Goal: Transaction & Acquisition: Book appointment/travel/reservation

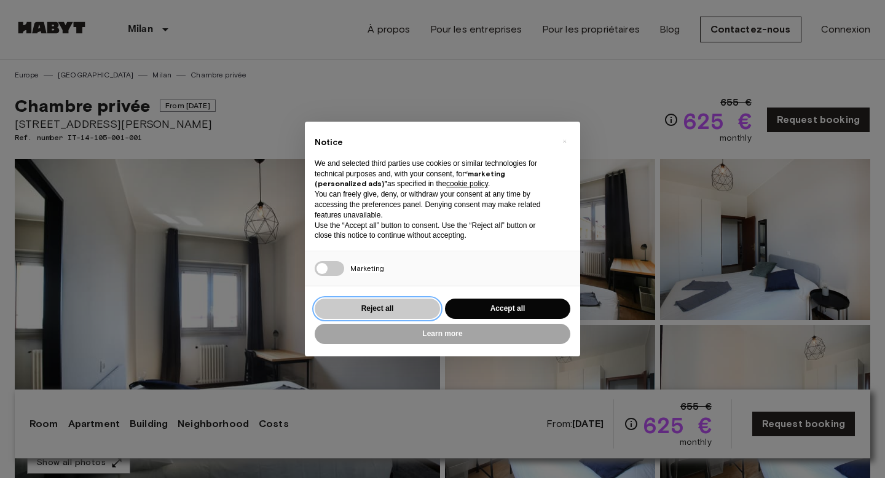
click at [375, 310] on button "Reject all" at bounding box center [377, 309] width 125 height 20
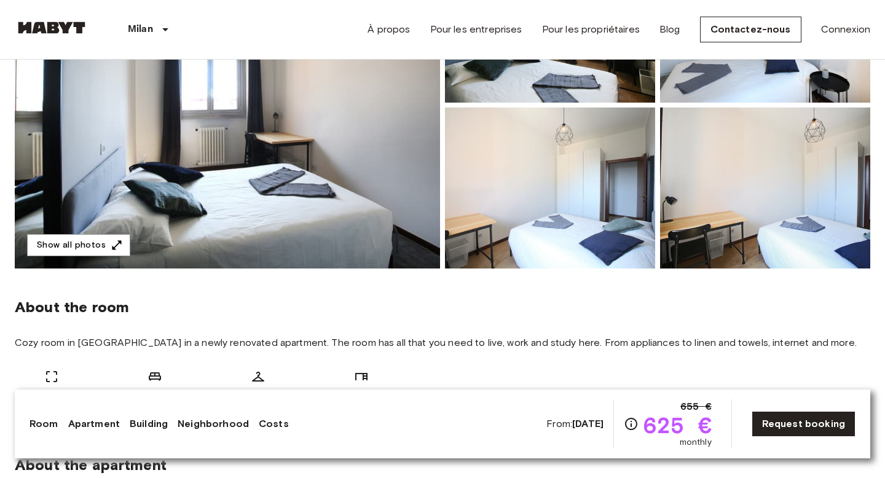
scroll to position [219, 0]
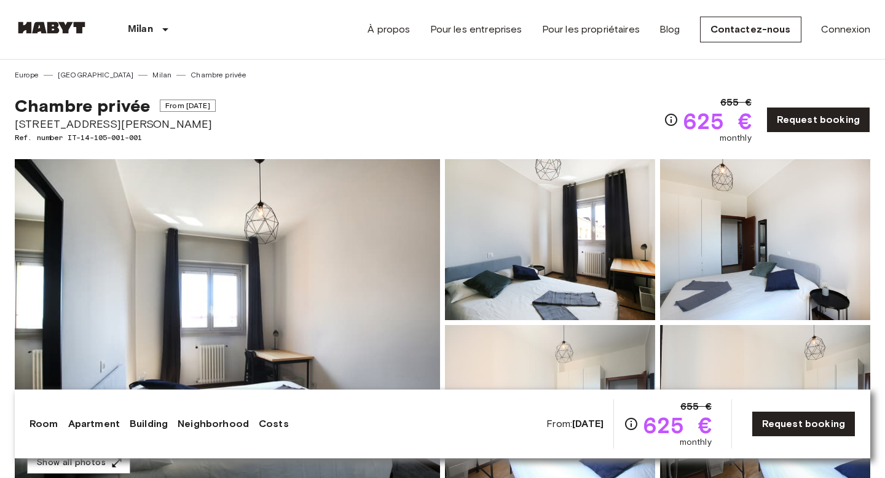
scroll to position [28, 0]
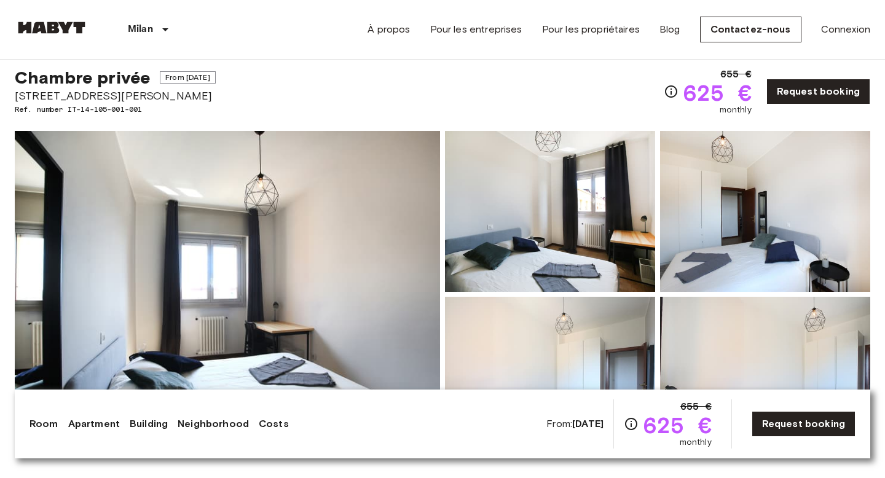
click at [203, 95] on span "[STREET_ADDRESS][PERSON_NAME]" at bounding box center [115, 96] width 201 height 16
copy span "[STREET_ADDRESS][PERSON_NAME]"
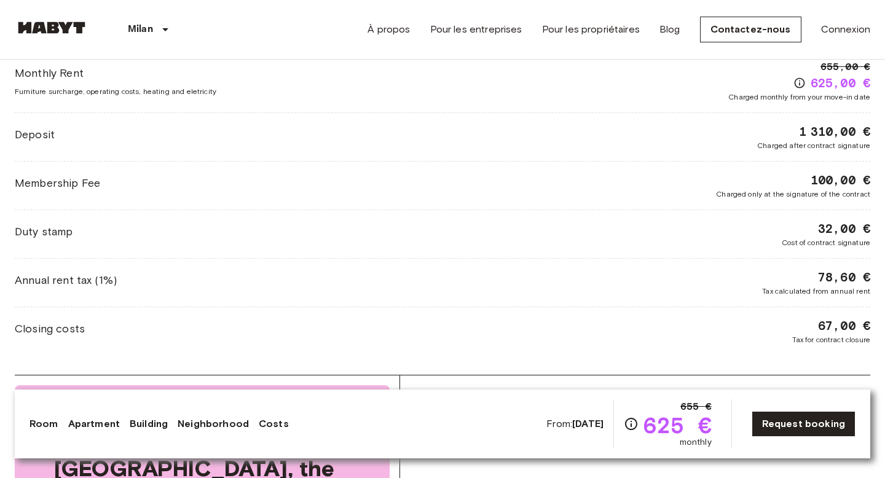
scroll to position [1652, 0]
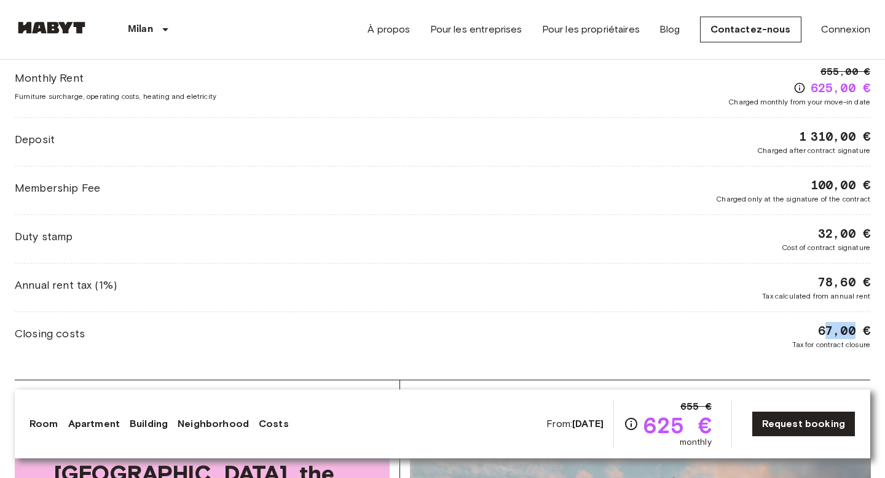
drag, startPoint x: 823, startPoint y: 330, endPoint x: 856, endPoint y: 330, distance: 33.8
click at [856, 330] on span "67,00 €" at bounding box center [844, 330] width 52 height 17
drag, startPoint x: 811, startPoint y: 340, endPoint x: 839, endPoint y: 339, distance: 27.7
click at [839, 339] on div "67,00 € Tax for contract closure" at bounding box center [832, 336] width 78 height 28
click at [796, 328] on div "67,00 € Tax for contract closure" at bounding box center [832, 336] width 78 height 28
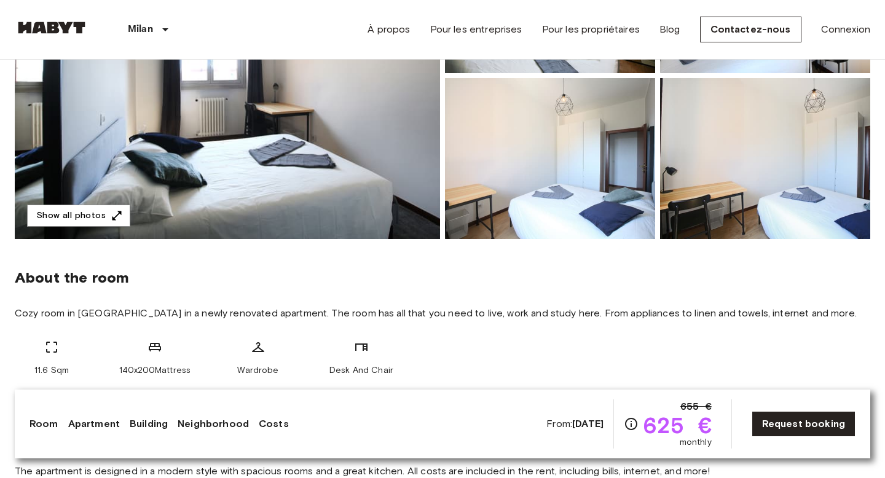
scroll to position [248, 0]
click at [660, 167] on div at bounding box center [762, 156] width 215 height 166
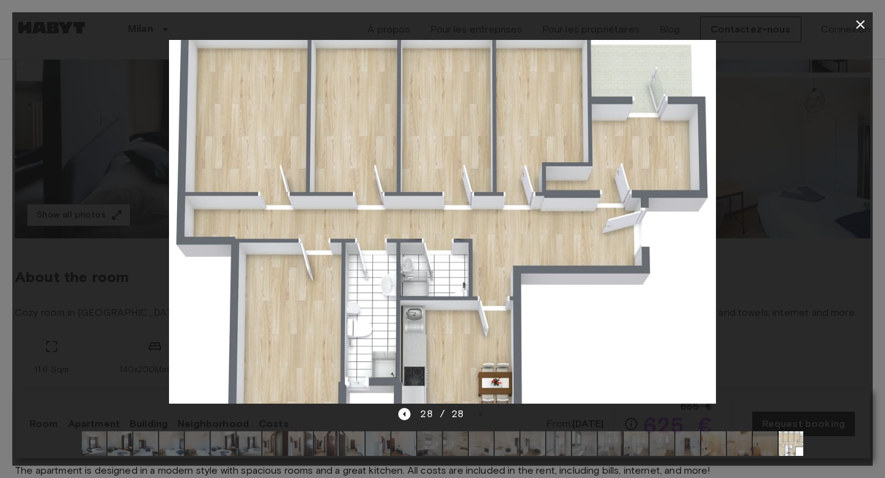
click at [864, 18] on icon "button" at bounding box center [860, 24] width 15 height 15
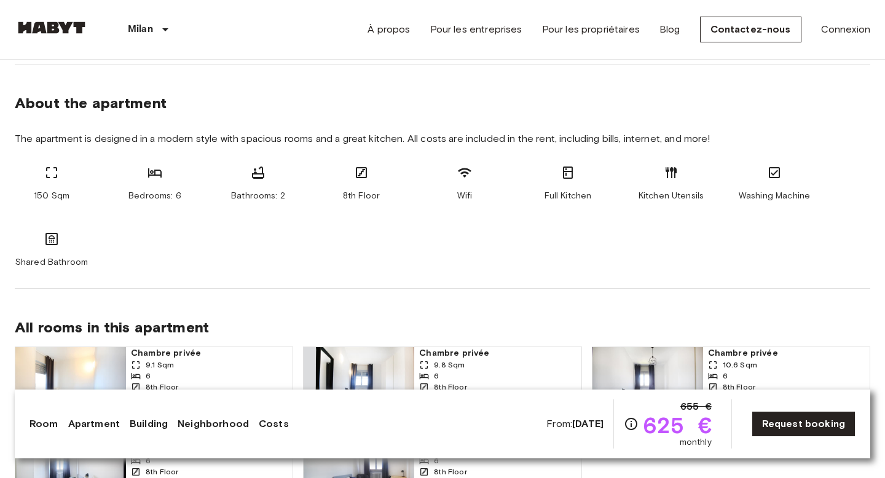
scroll to position [609, 0]
